Goal: Use online tool/utility: Utilize a website feature to perform a specific function

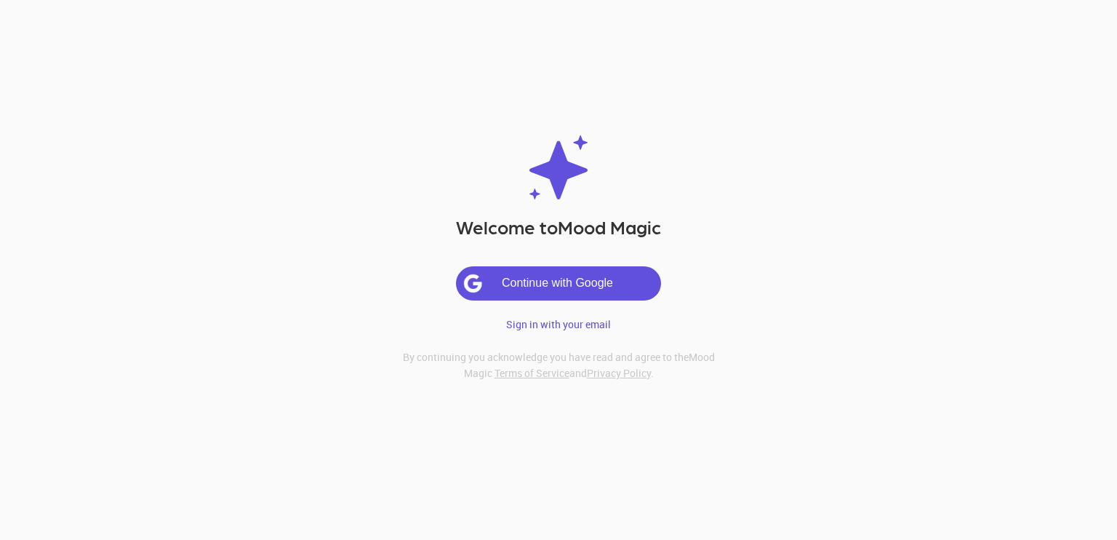
click at [567, 295] on button "Continue with Google" at bounding box center [559, 283] width 204 height 33
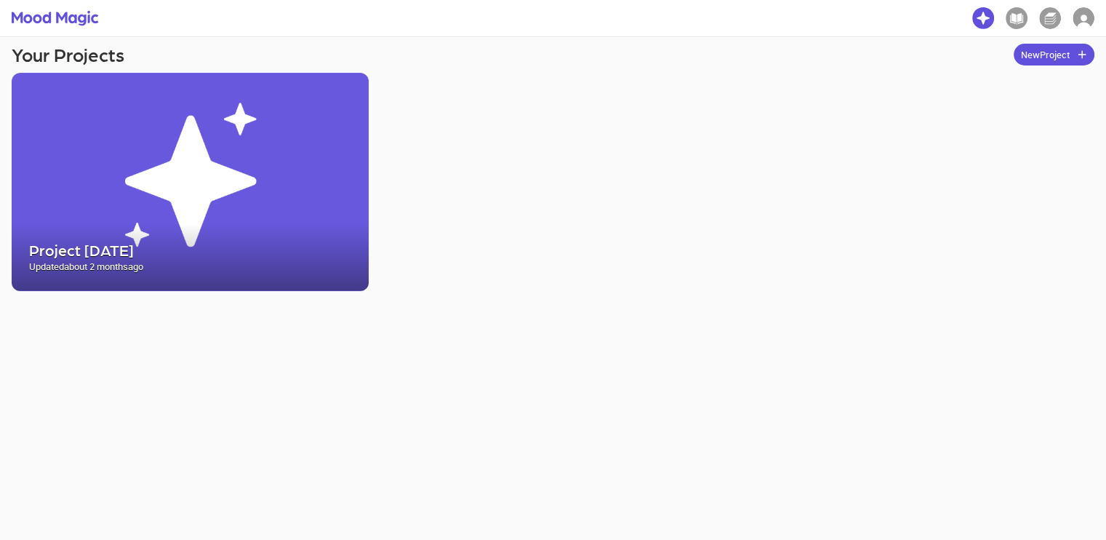
click at [1049, 60] on button "New Project" at bounding box center [1054, 55] width 81 height 23
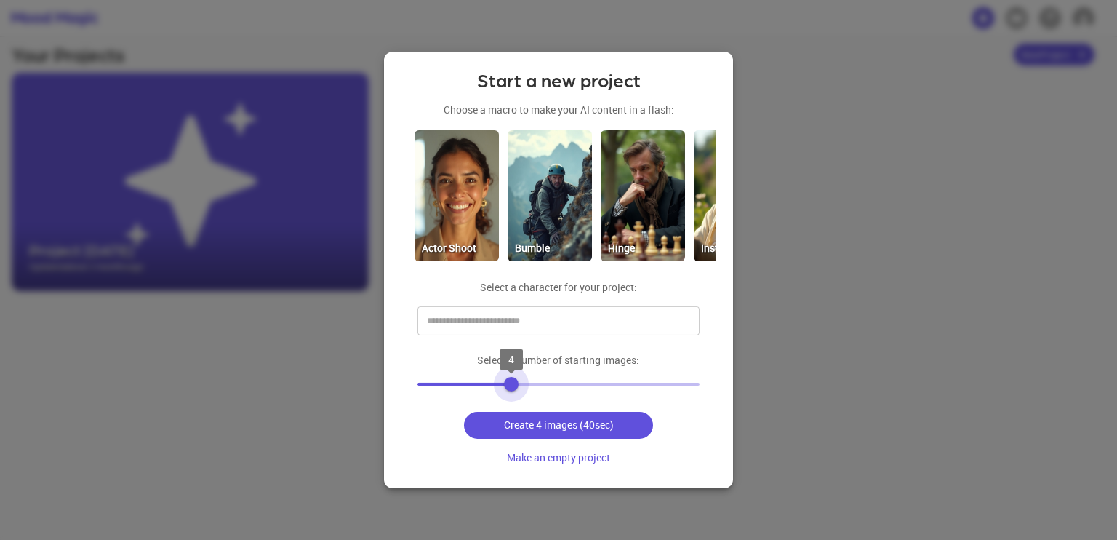
type input "*"
drag, startPoint x: 517, startPoint y: 383, endPoint x: 458, endPoint y: 380, distance: 59.7
click at [456, 380] on span "2" at bounding box center [449, 384] width 15 height 15
